Goal: Transaction & Acquisition: Obtain resource

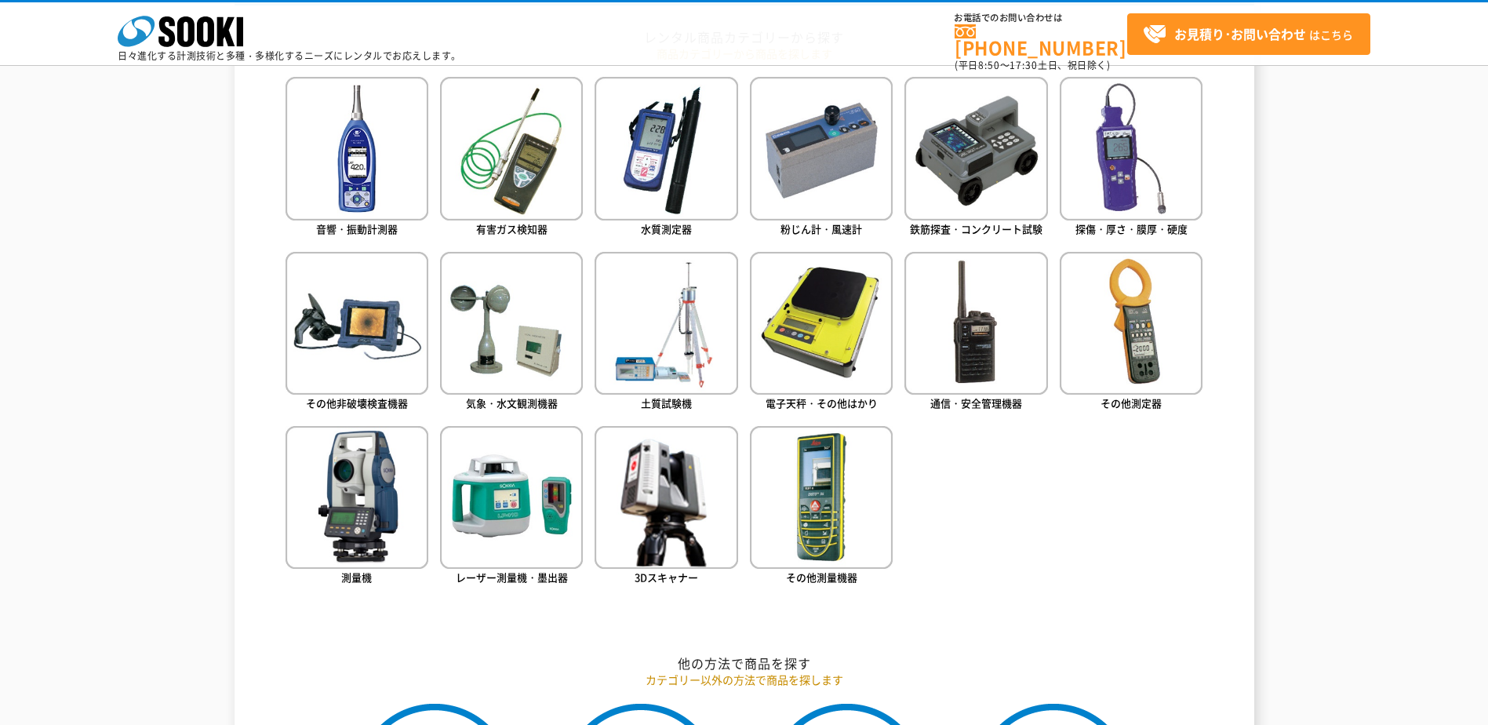
scroll to position [784, 0]
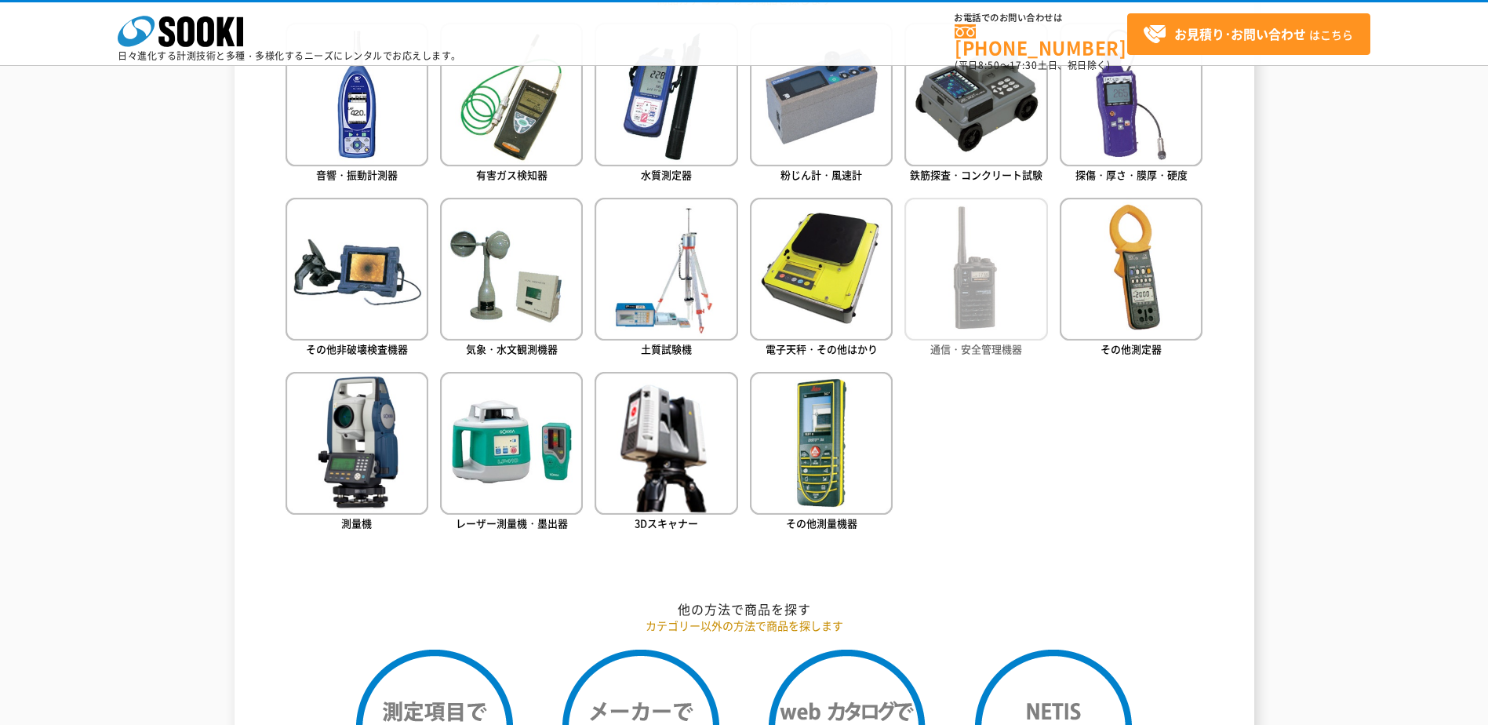
click at [960, 274] on img at bounding box center [975, 269] width 143 height 143
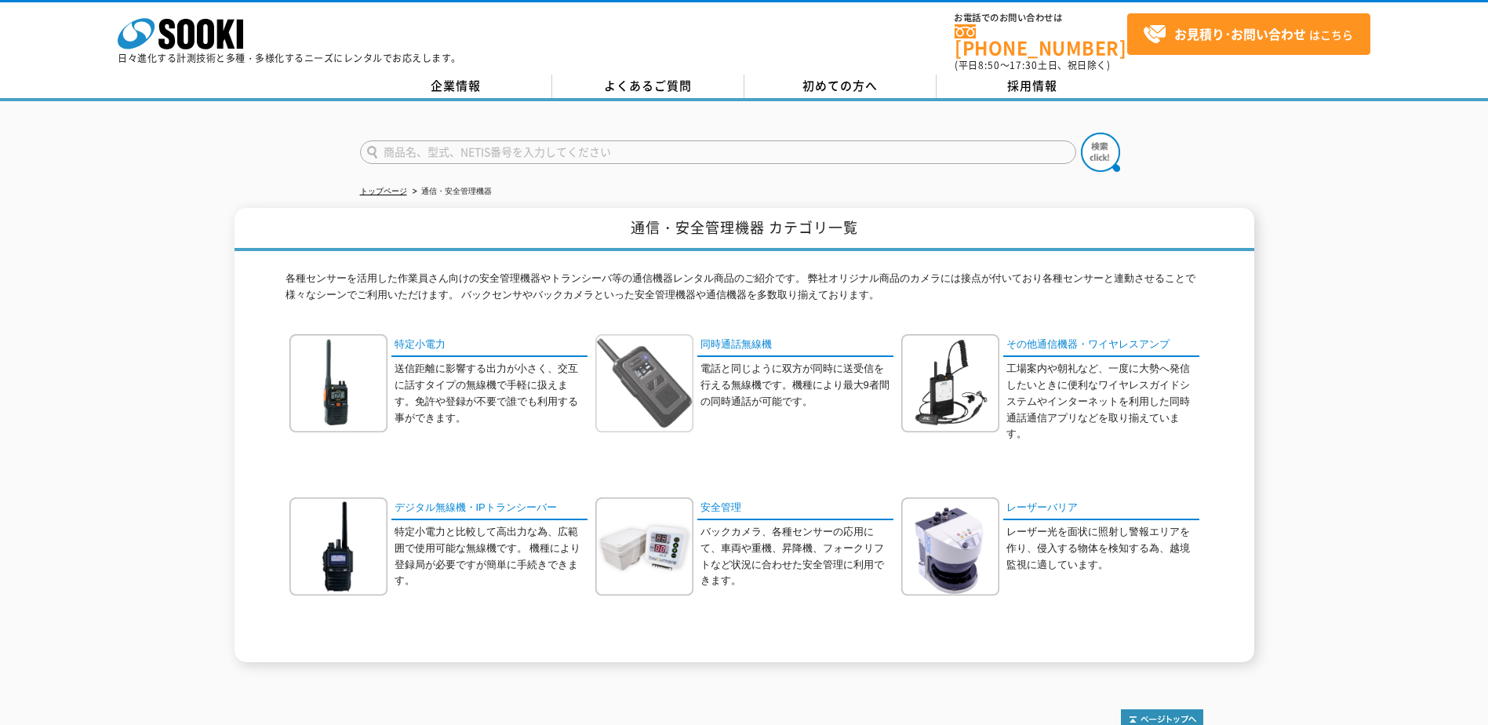
click at [663, 381] on img at bounding box center [644, 383] width 98 height 98
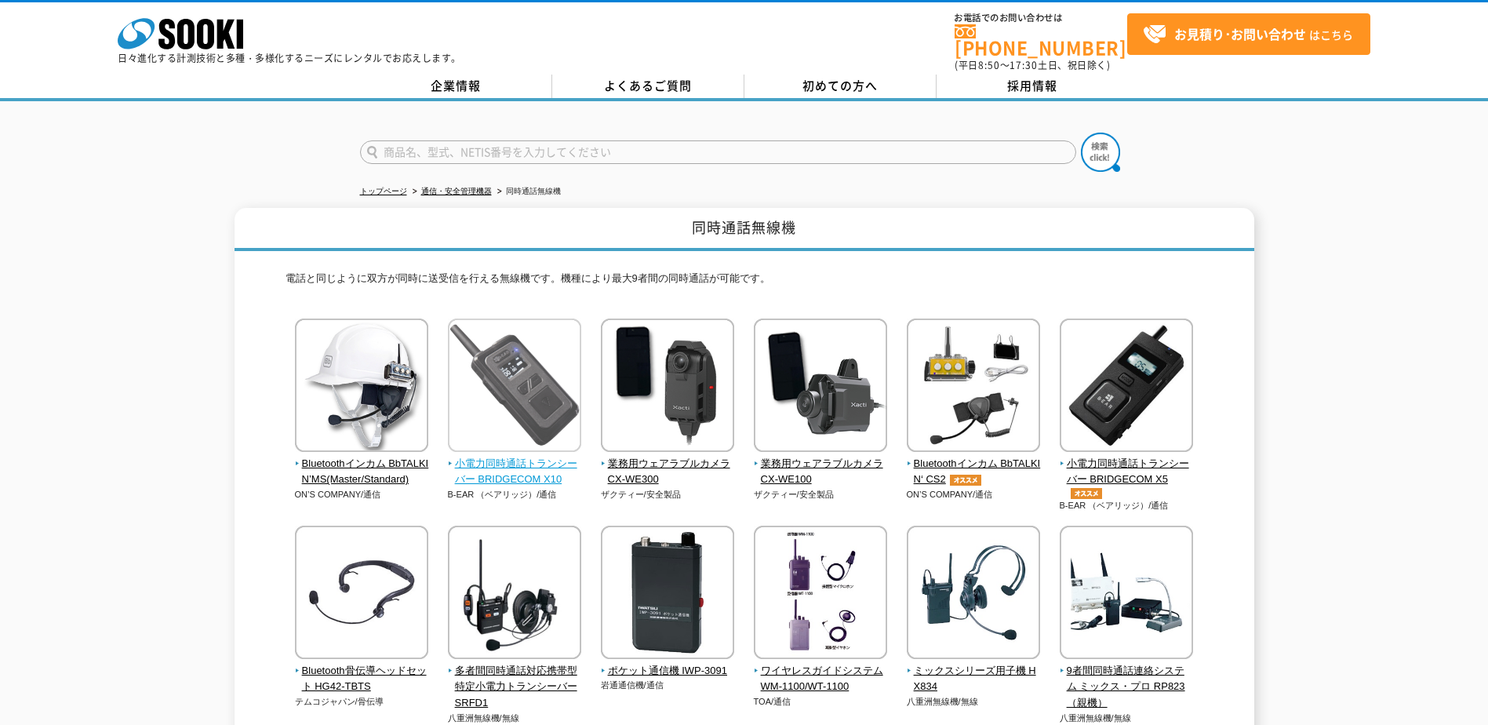
click at [518, 456] on span "小電力同時通話トランシーバー BRIDGECOM X10" at bounding box center [515, 472] width 134 height 33
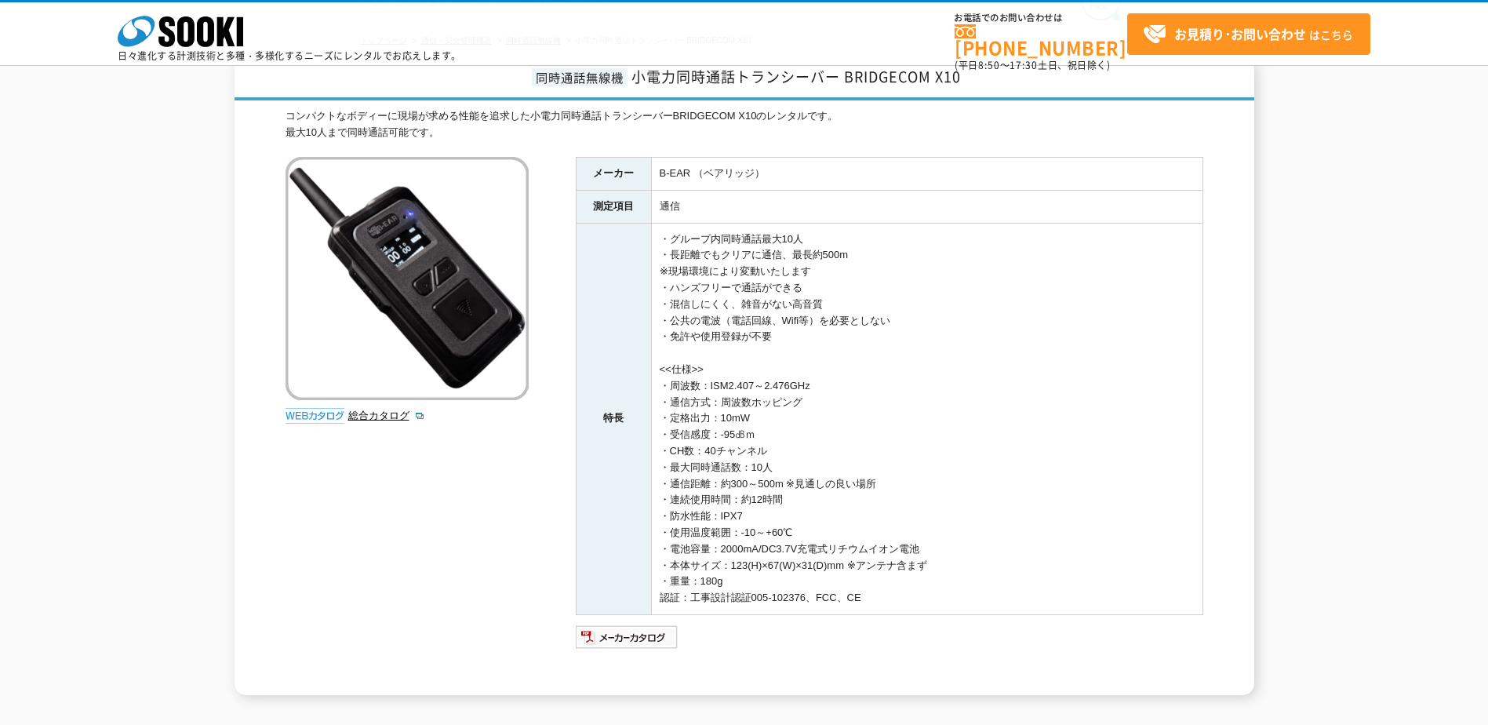
scroll to position [235, 0]
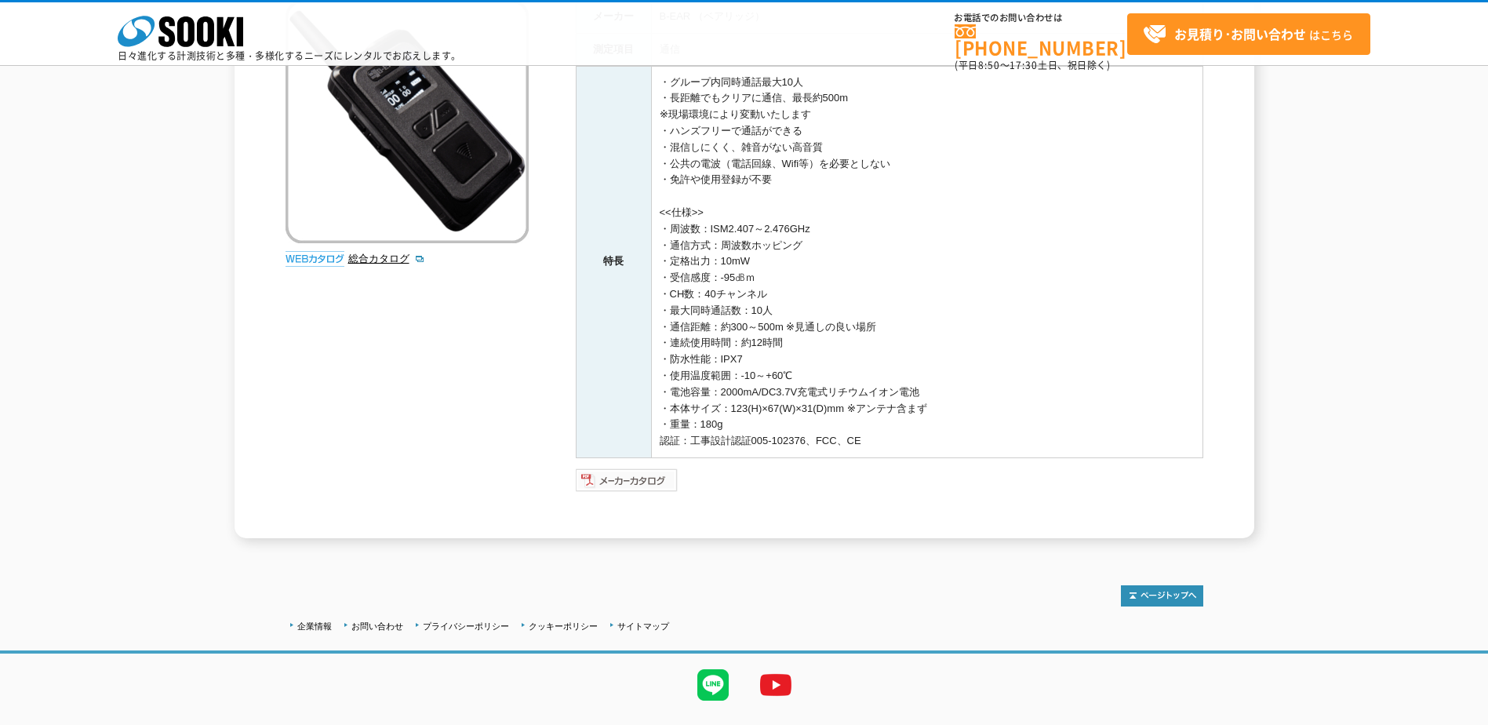
click at [622, 479] on img at bounding box center [627, 479] width 103 height 25
